Goal: Information Seeking & Learning: Check status

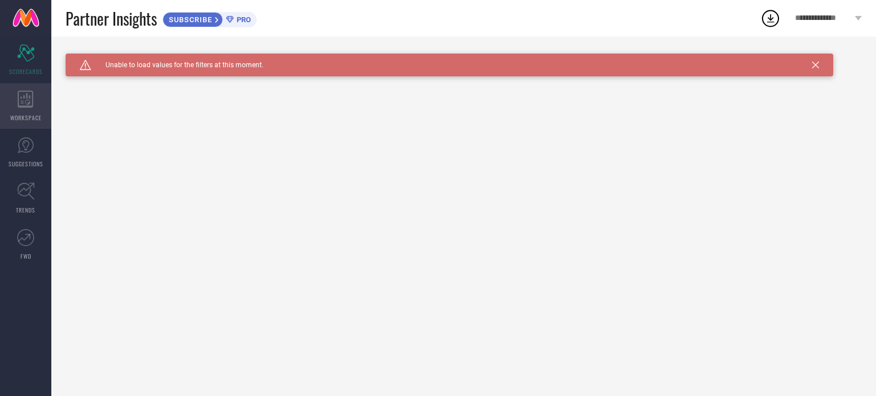
click at [34, 107] on div "WORKSPACE" at bounding box center [25, 106] width 51 height 46
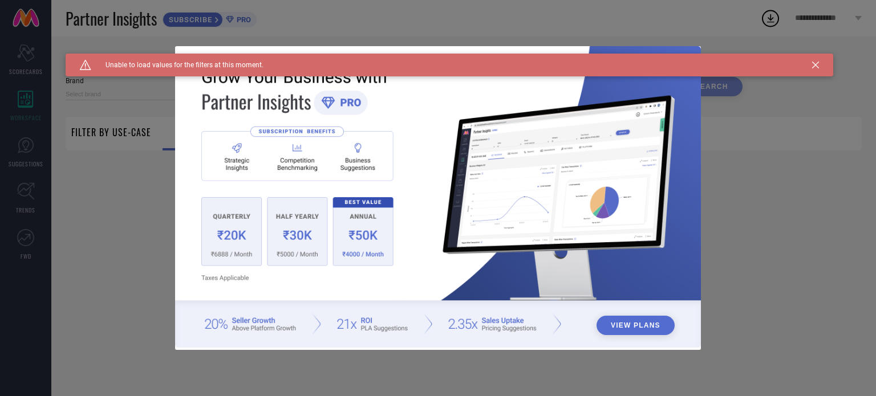
click at [102, 176] on div "View Plans" at bounding box center [438, 198] width 876 height 396
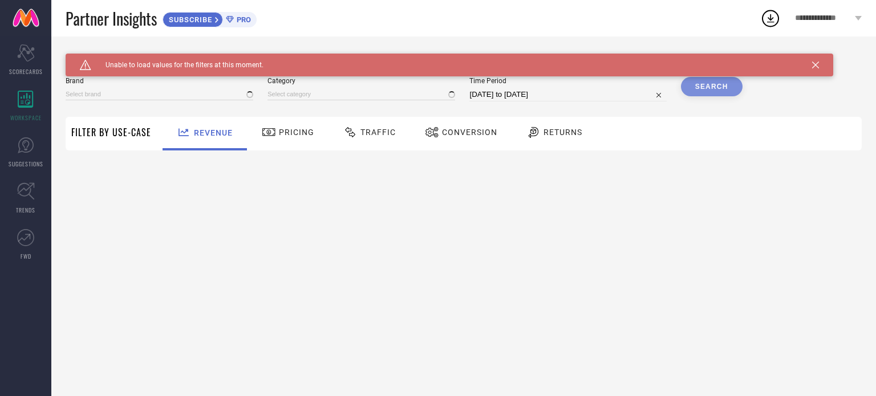
type input "1 STOP FASHION"
type input "All"
click at [31, 160] on span "SUGGESTIONS" at bounding box center [26, 164] width 35 height 9
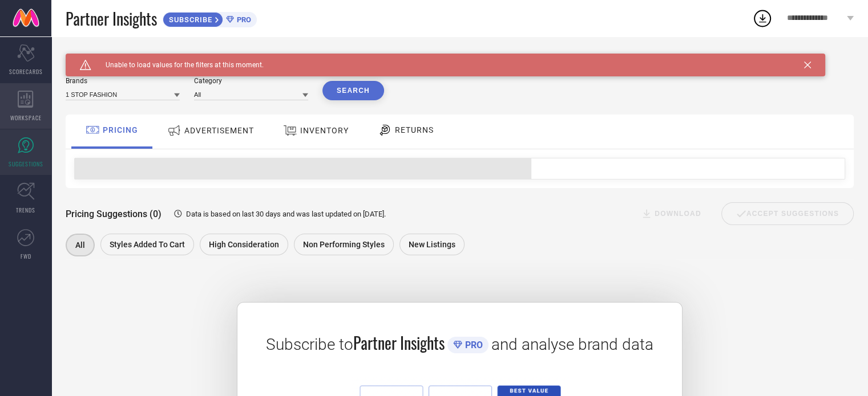
click at [22, 118] on span "WORKSPACE" at bounding box center [25, 118] width 31 height 9
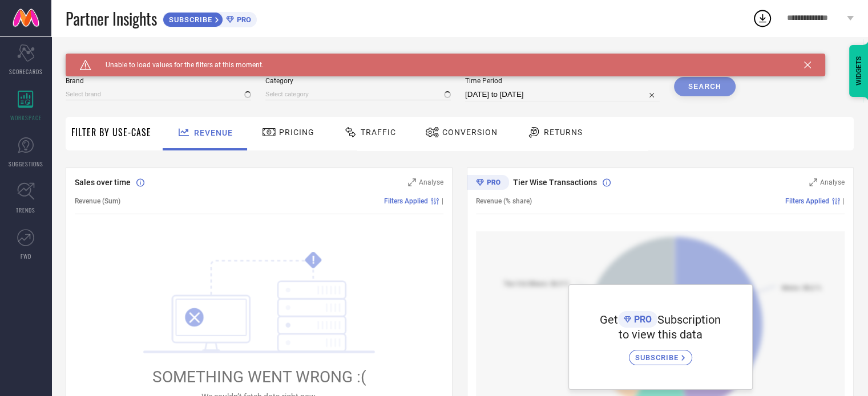
type input "1 STOP FASHION"
type input "All"
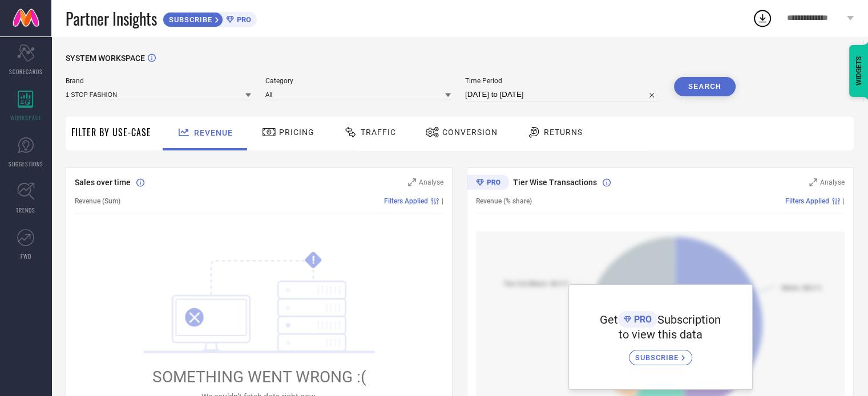
click at [249, 95] on icon at bounding box center [248, 96] width 6 height 4
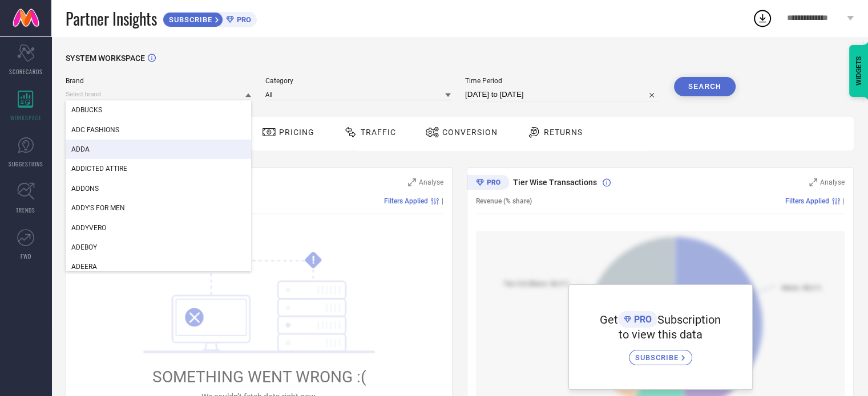
scroll to position [3822, 0]
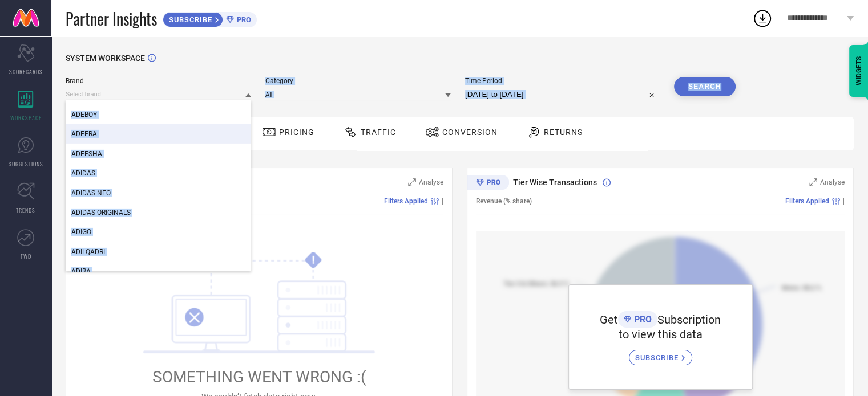
drag, startPoint x: 252, startPoint y: 121, endPoint x: 250, endPoint y: 134, distance: 13.2
click at [250, 134] on div "SYSTEM WORKSPACE Brand ADDA ADDICTED ATTIRE ADDONS ADDY'S FOR MEN ADDYVERO ADEB…" at bounding box center [460, 403] width 788 height 699
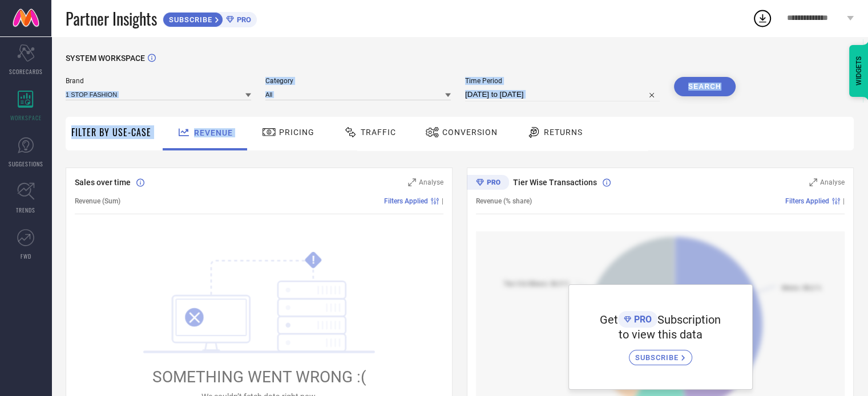
click at [246, 98] on icon at bounding box center [248, 95] width 6 height 6
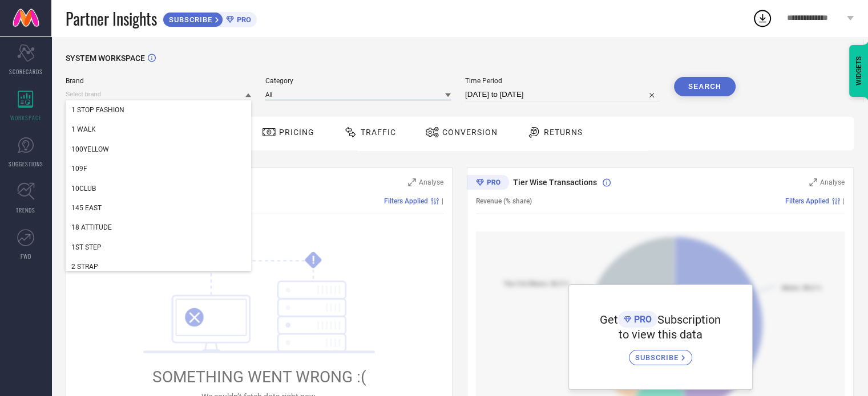
click at [306, 98] on input at bounding box center [357, 94] width 185 height 12
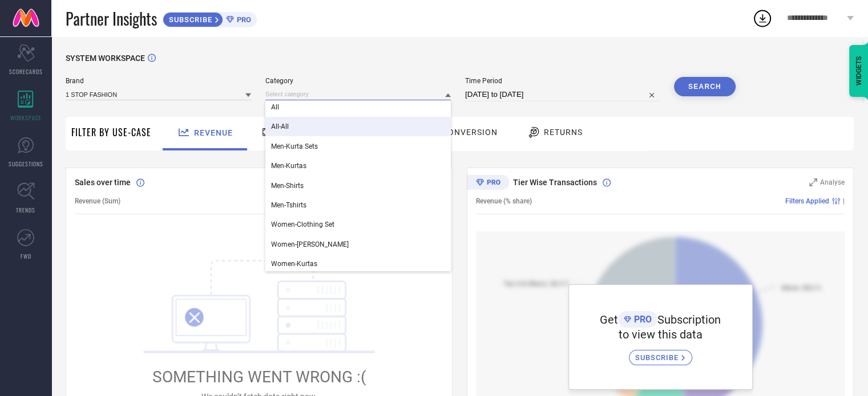
scroll to position [5, 0]
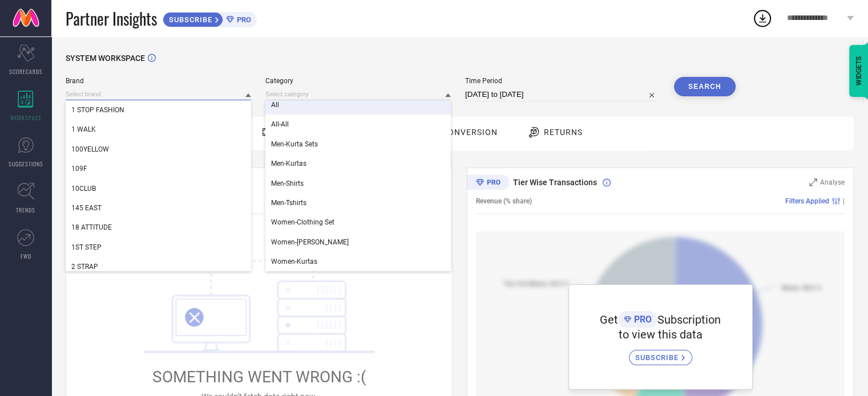
click at [215, 93] on input at bounding box center [158, 94] width 185 height 12
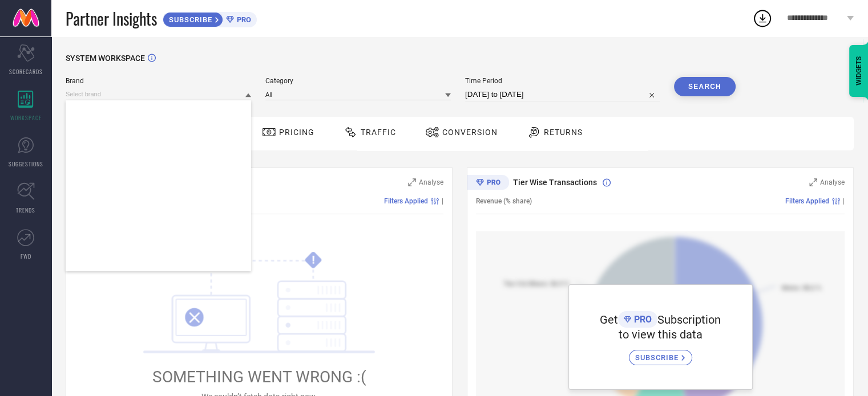
scroll to position [0, 0]
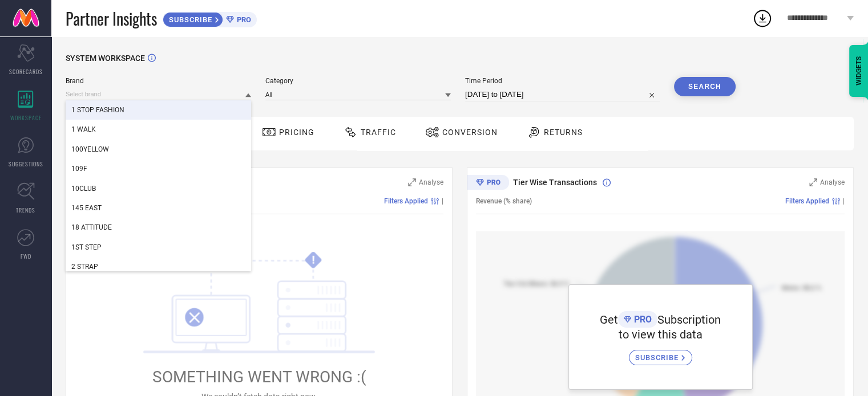
click at [295, 108] on div "Brand 1 STOP FASHION 1 WALK 100YELLOW 109F 10CLUB 145 EAST 18 ATTITUDE 1ST STEP…" at bounding box center [401, 94] width 670 height 34
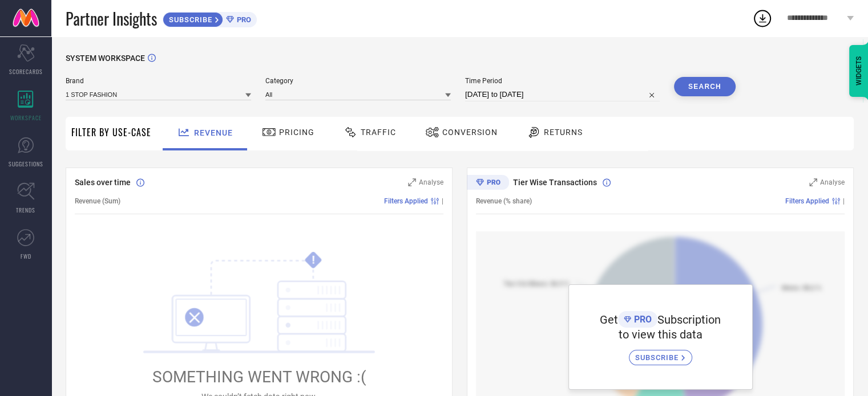
click at [485, 139] on div "Conversion" at bounding box center [461, 132] width 78 height 19
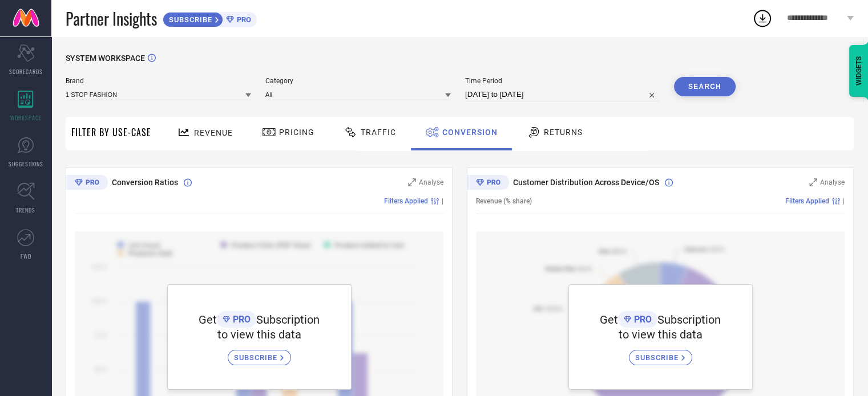
click at [376, 142] on div "Traffic" at bounding box center [370, 132] width 58 height 19
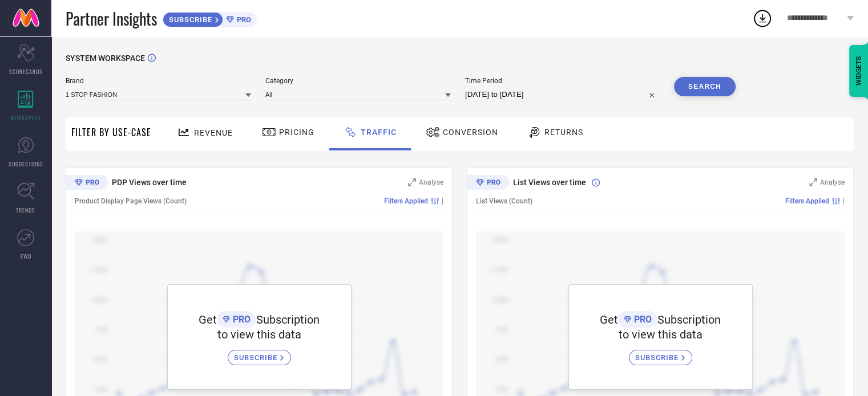
click at [301, 142] on div "Pricing" at bounding box center [288, 132] width 58 height 19
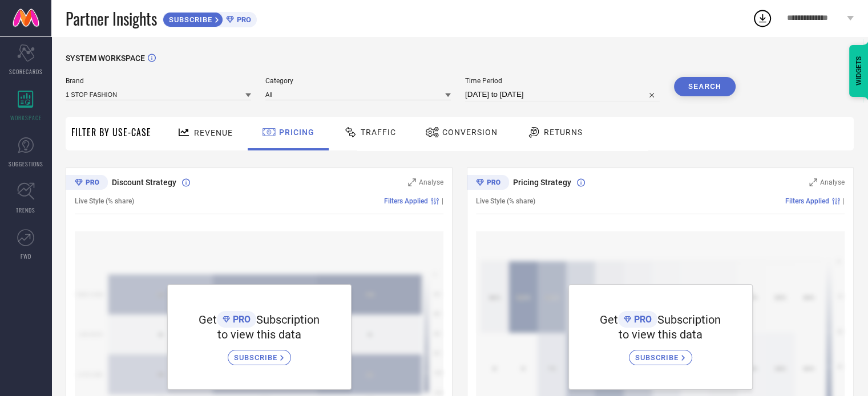
click at [194, 136] on span "Revenue" at bounding box center [213, 132] width 39 height 9
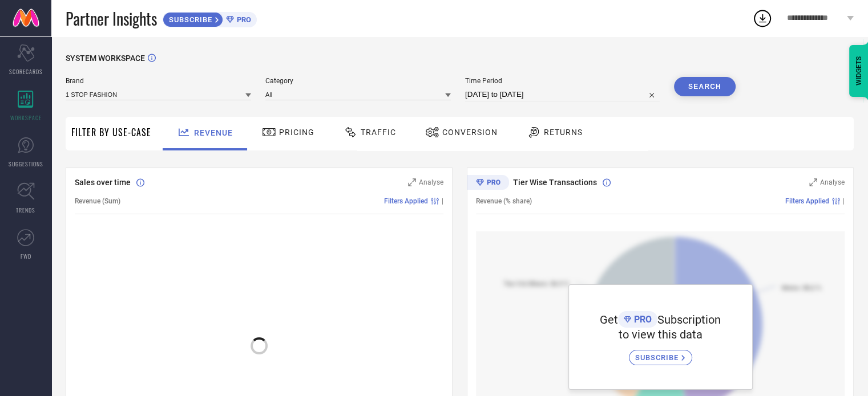
click at [534, 136] on icon at bounding box center [534, 133] width 14 height 14
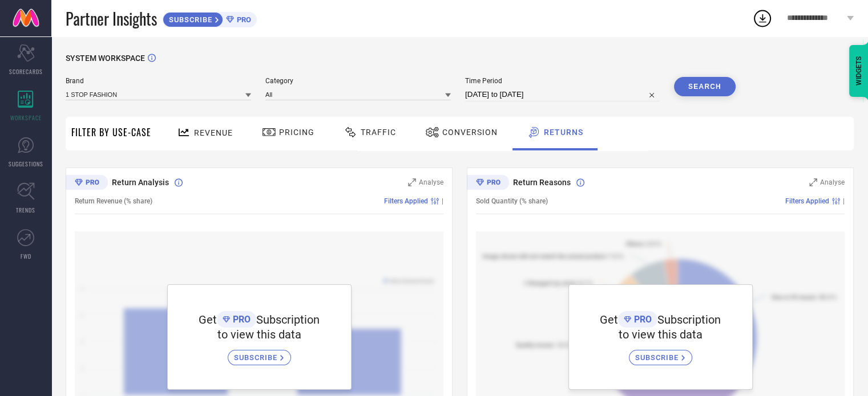
click at [135, 130] on span "Filter By Use-Case" at bounding box center [111, 133] width 80 height 14
click at [31, 139] on icon at bounding box center [25, 145] width 17 height 17
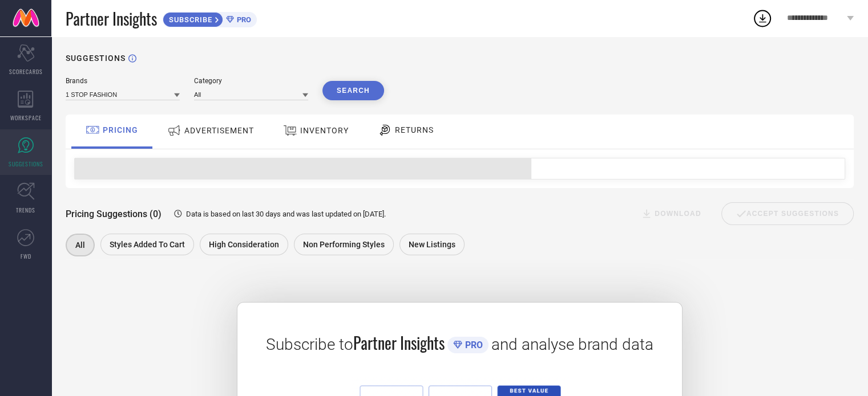
drag, startPoint x: 213, startPoint y: 128, endPoint x: 220, endPoint y: 133, distance: 8.6
click at [212, 128] on span "ADVERTISEMENT" at bounding box center [219, 130] width 70 height 9
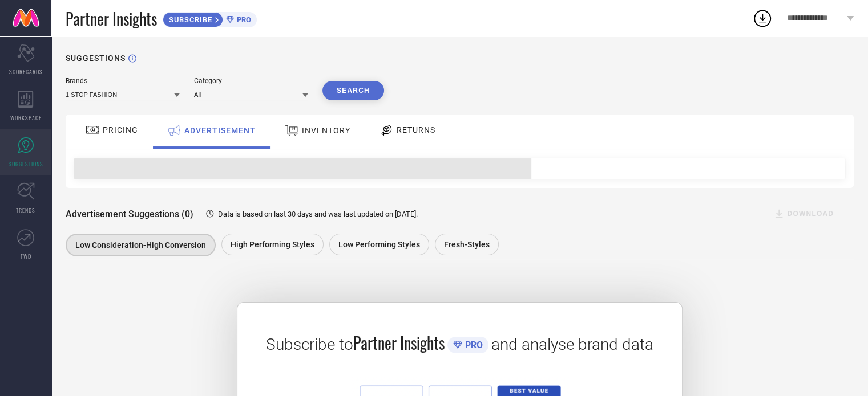
click at [307, 136] on div "INVENTORY" at bounding box center [317, 130] width 71 height 21
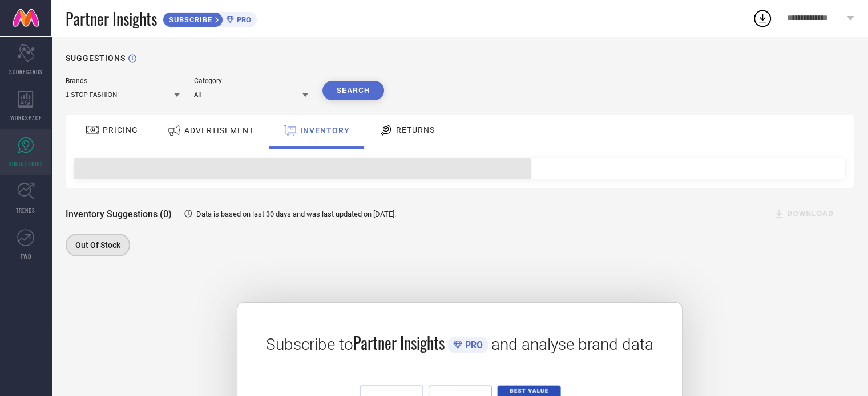
click at [401, 137] on div "RETURNS" at bounding box center [407, 129] width 62 height 19
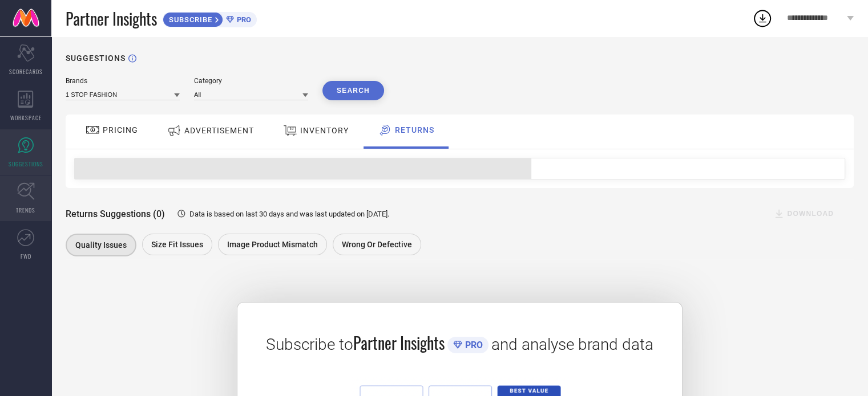
click at [47, 201] on link "TRENDS" at bounding box center [25, 199] width 51 height 46
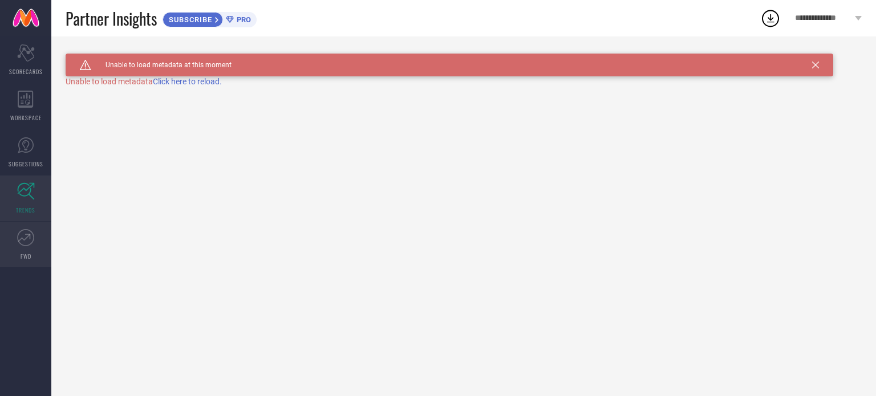
click at [21, 240] on icon at bounding box center [25, 237] width 17 height 17
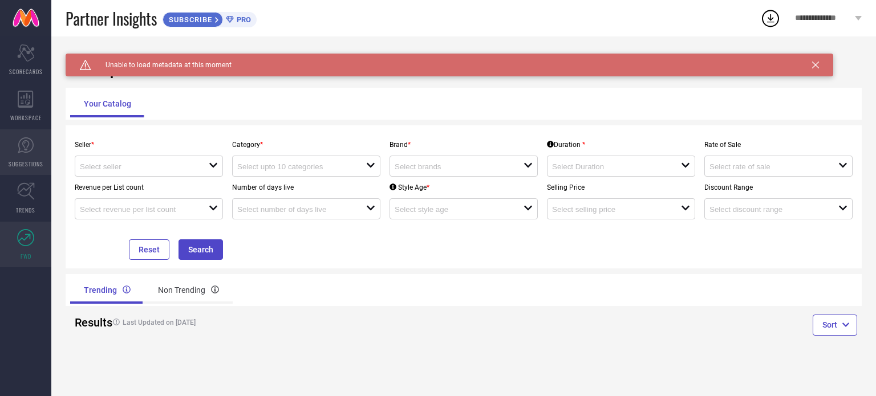
click at [33, 147] on icon at bounding box center [26, 145] width 16 height 16
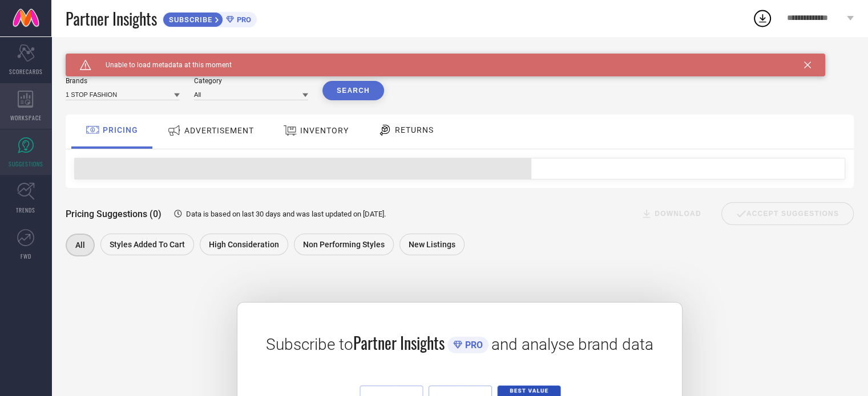
click at [31, 115] on span "WORKSPACE" at bounding box center [25, 118] width 31 height 9
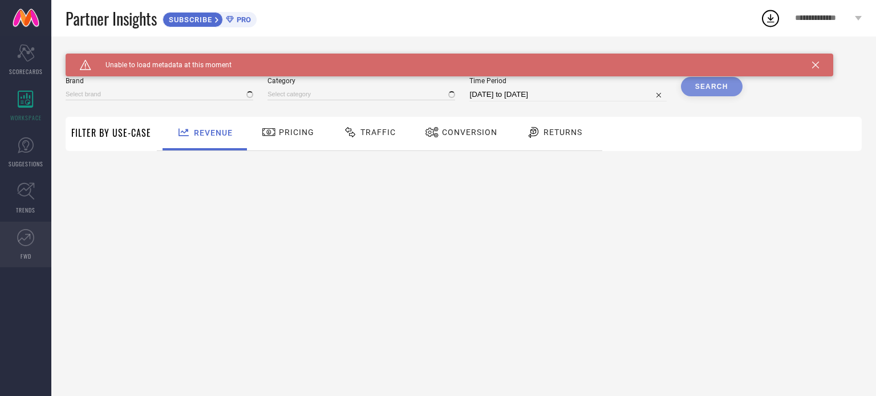
click at [19, 230] on icon at bounding box center [25, 237] width 17 height 17
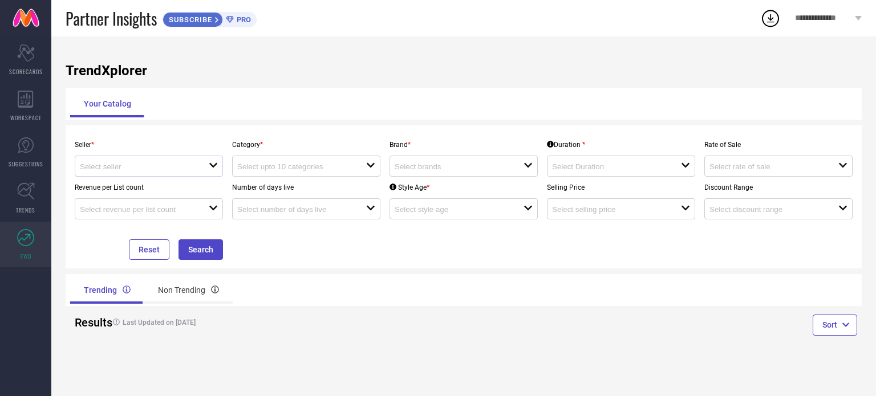
click at [197, 171] on div at bounding box center [144, 166] width 129 height 11
click at [182, 194] on li "Myntra ( MINT_1 )" at bounding box center [148, 189] width 147 height 21
type input "Myntra ( MINT_1 )"
click at [189, 255] on button "Search" at bounding box center [201, 250] width 44 height 21
click at [286, 177] on div "open" at bounding box center [306, 166] width 148 height 21
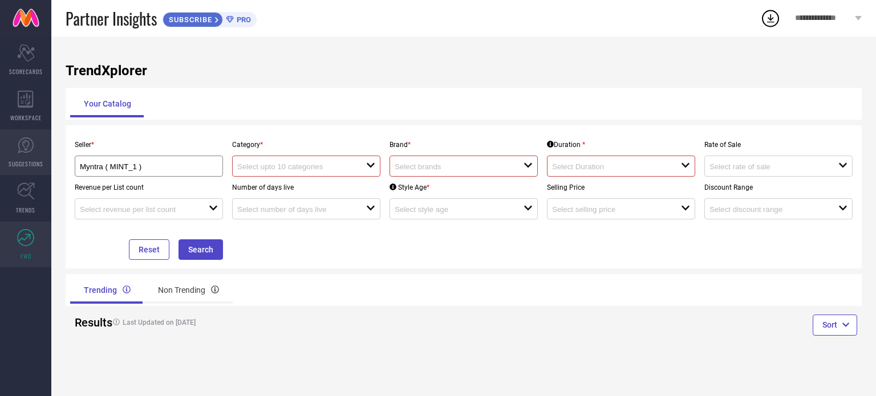
click at [40, 153] on link "SUGGESTIONS" at bounding box center [25, 153] width 51 height 46
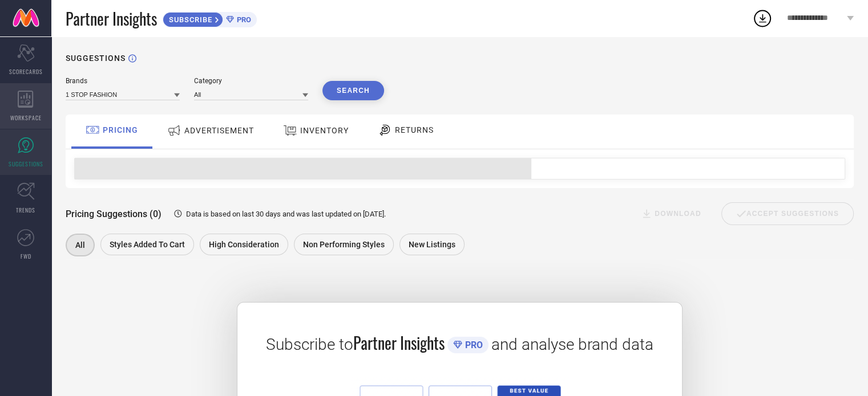
click at [29, 107] on icon at bounding box center [25, 99] width 15 height 17
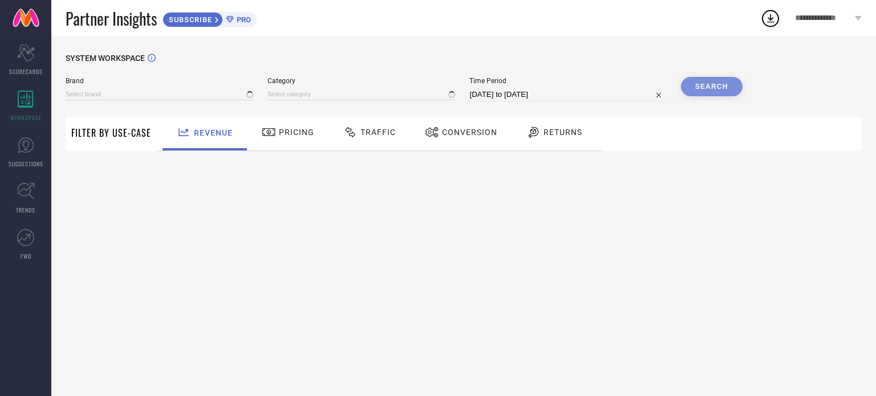
type input "1 STOP FASHION"
type input "All"
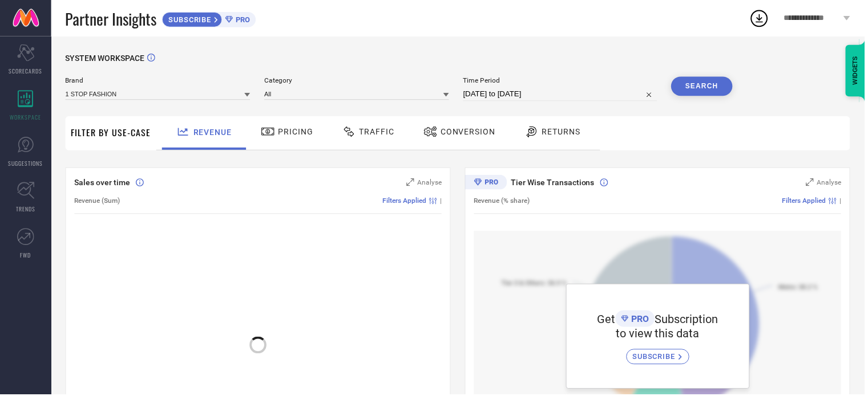
click at [301, 133] on span "Pricing" at bounding box center [296, 132] width 35 height 9
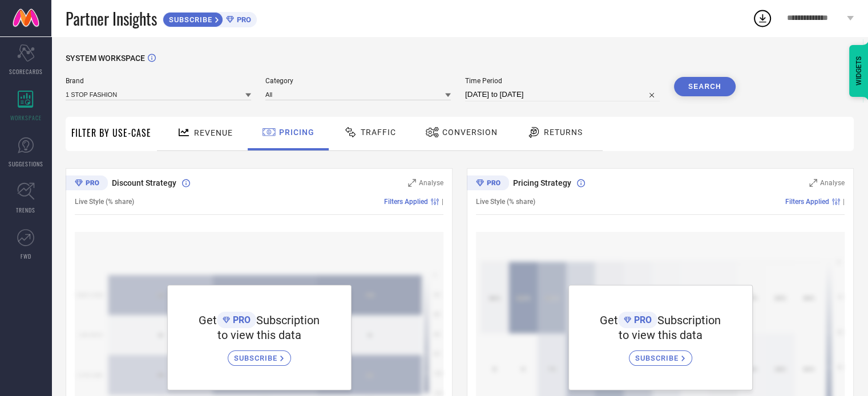
click at [197, 132] on span "Revenue" at bounding box center [213, 132] width 39 height 9
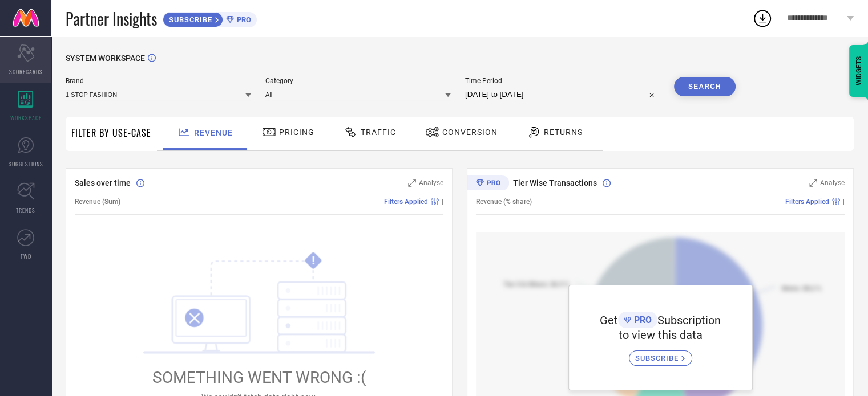
click at [13, 69] on span "SCORECARDS" at bounding box center [26, 71] width 34 height 9
